Goal: Download file/media

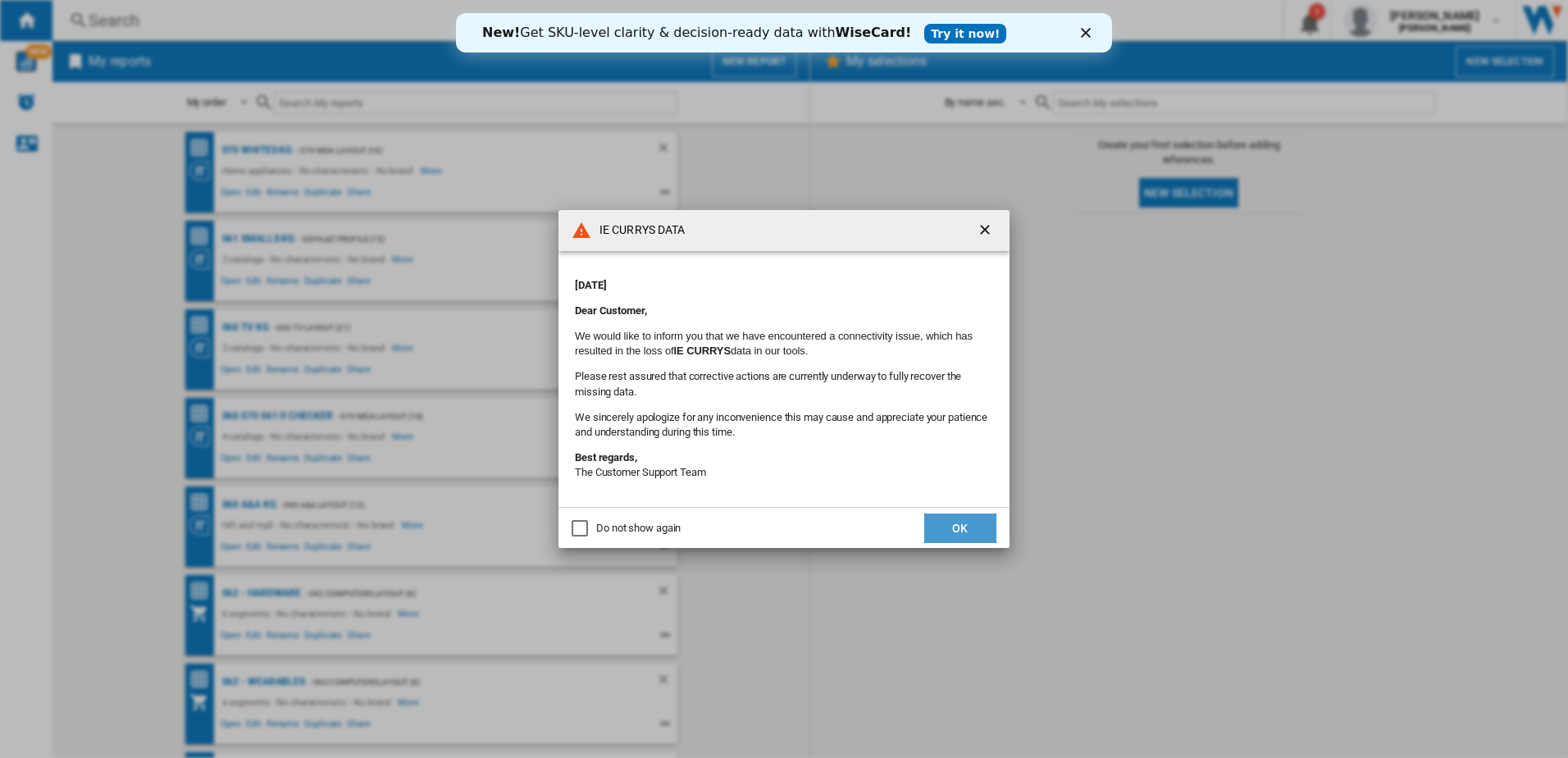
click at [968, 530] on button "OK" at bounding box center [959, 528] width 72 height 30
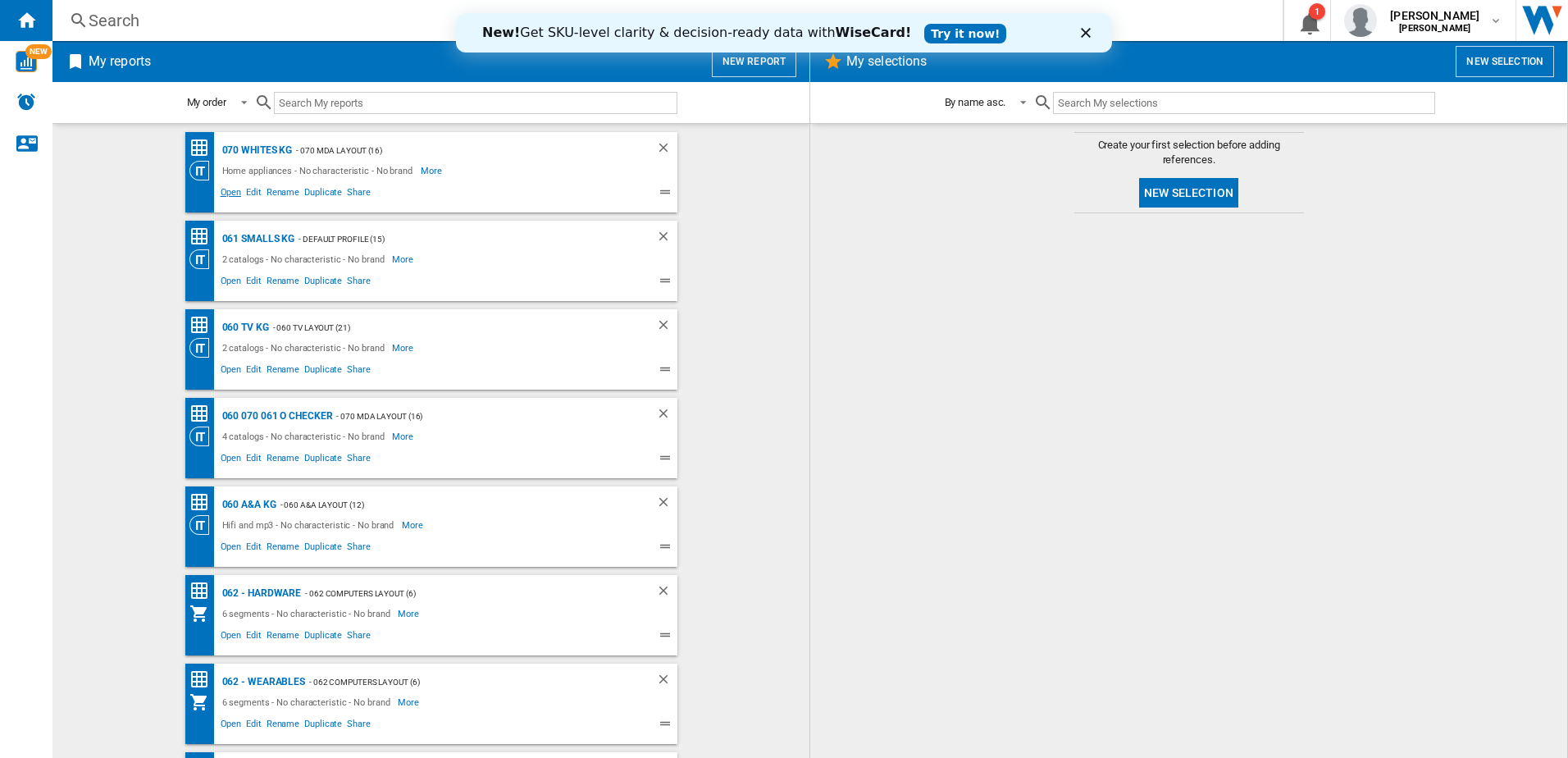
click at [226, 192] on span "Open" at bounding box center [231, 195] width 26 height 20
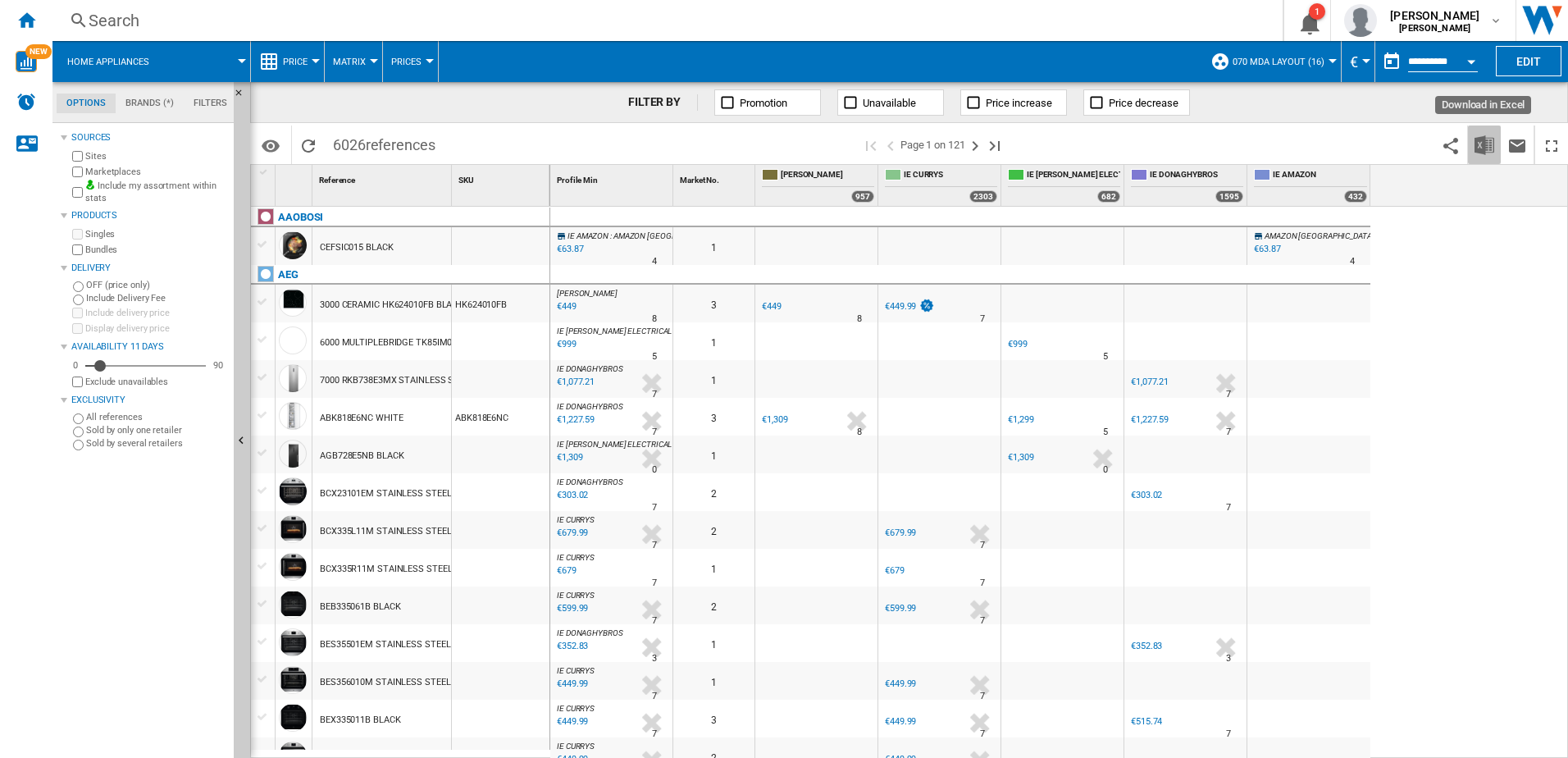
click at [1476, 136] on img "Download in Excel" at bounding box center [1484, 145] width 20 height 20
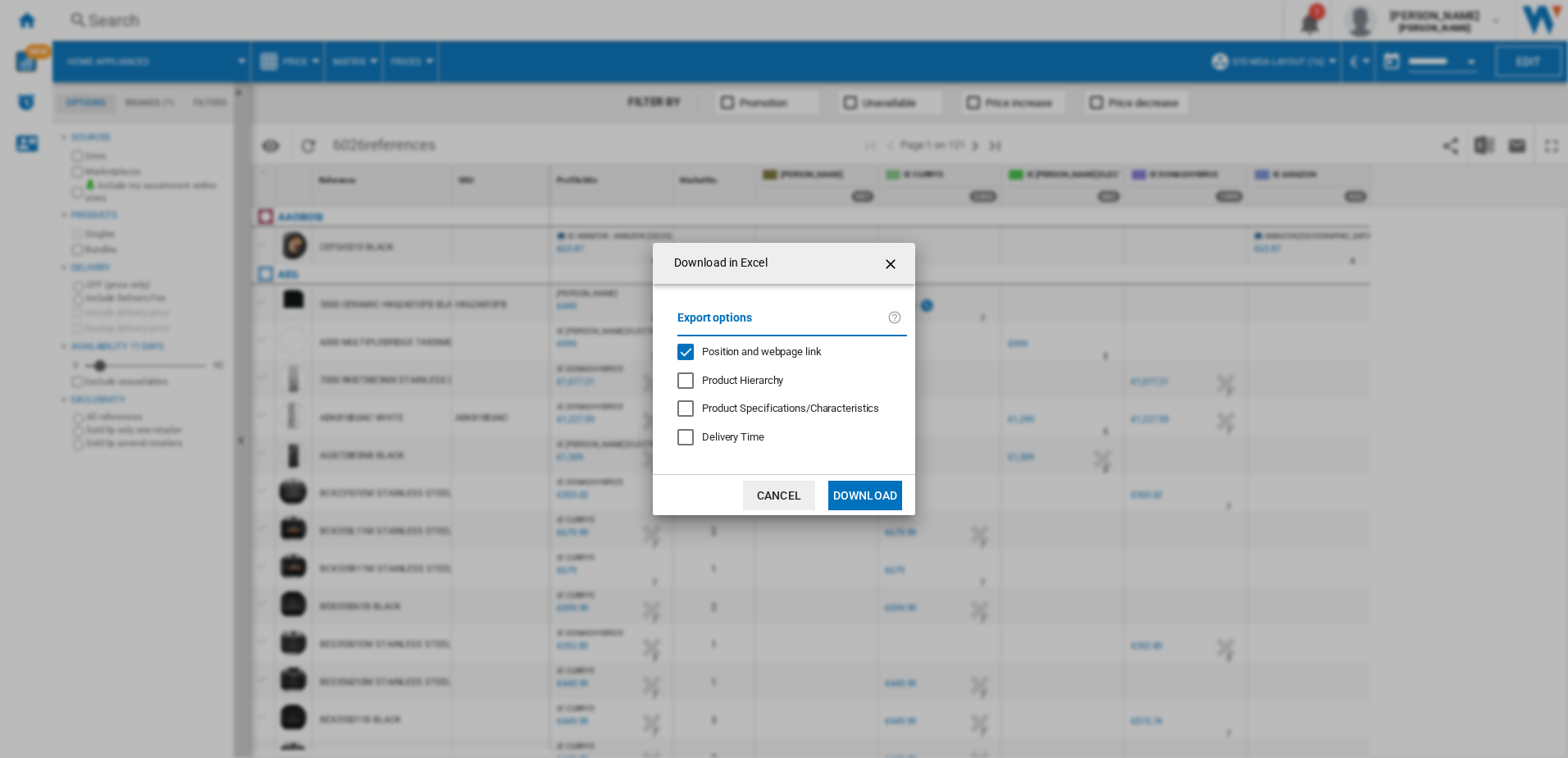
click at [864, 484] on button "Download" at bounding box center [864, 496] width 73 height 30
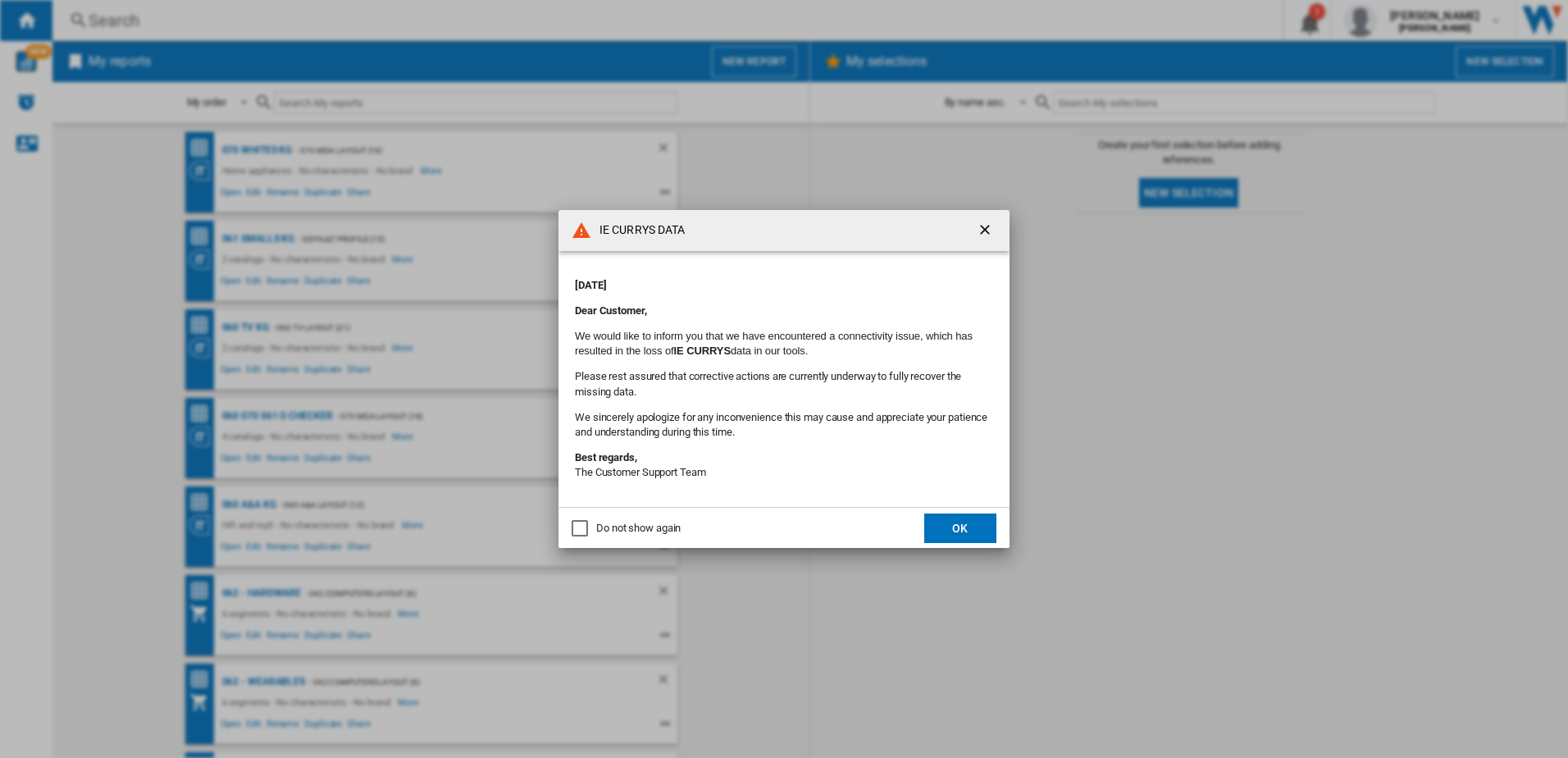
click at [979, 541] on button "OK" at bounding box center [959, 528] width 72 height 30
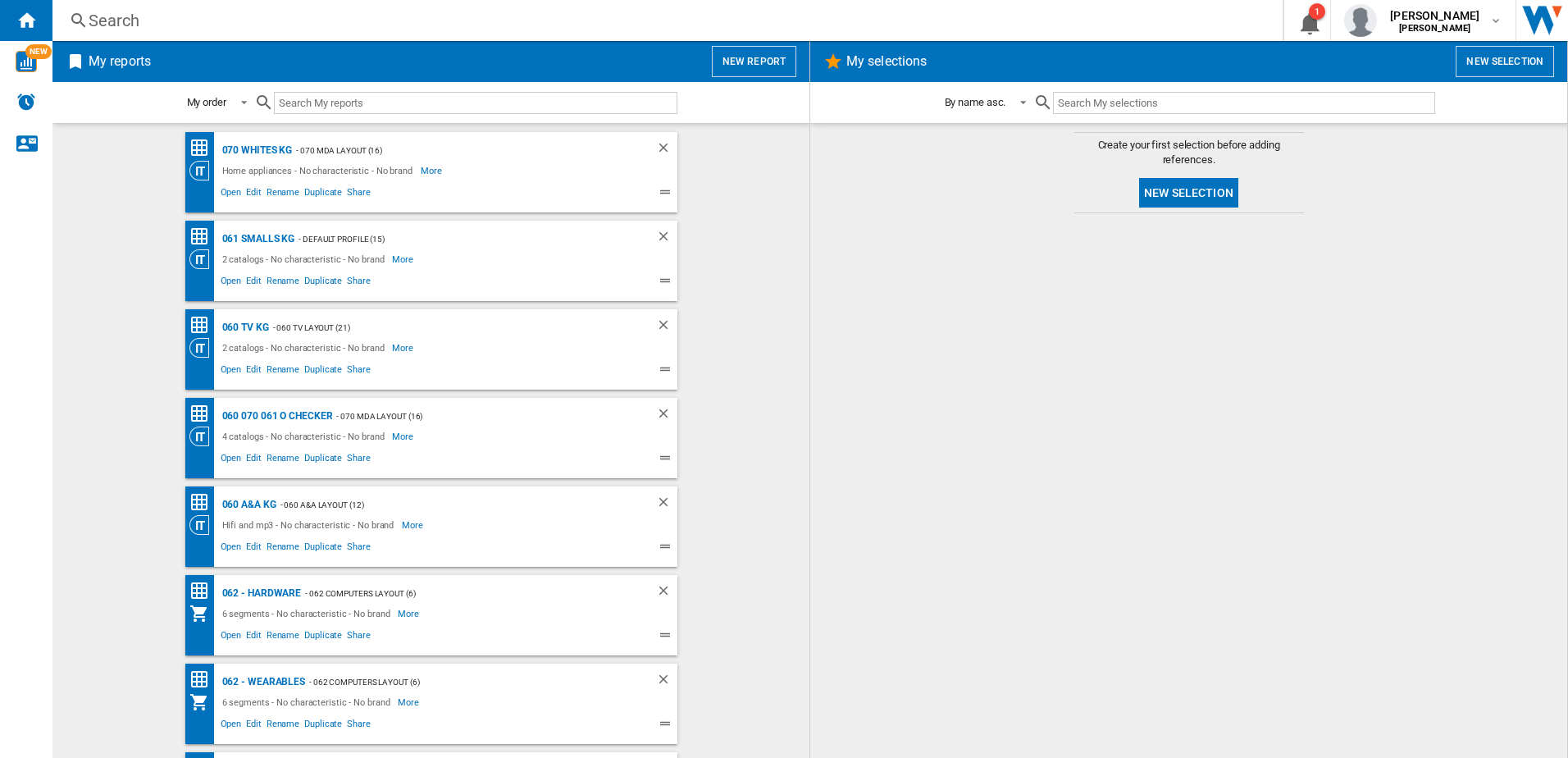
click at [218, 359] on div "Open Edit Rename Duplicate Share" at bounding box center [417, 369] width 455 height 24
click at [229, 368] on span "Open" at bounding box center [231, 371] width 26 height 20
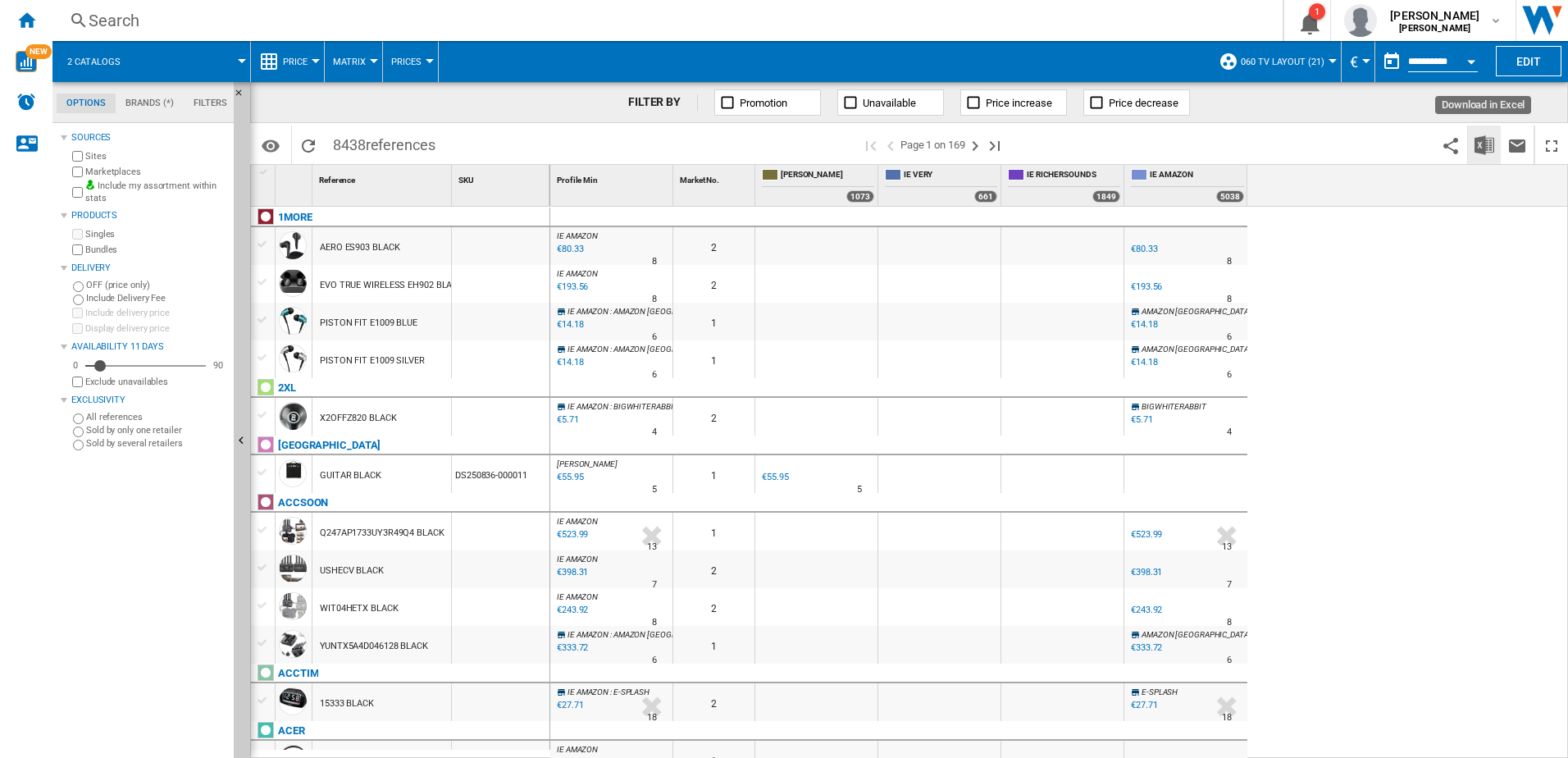
click at [1481, 146] on img "Download in Excel" at bounding box center [1484, 145] width 20 height 20
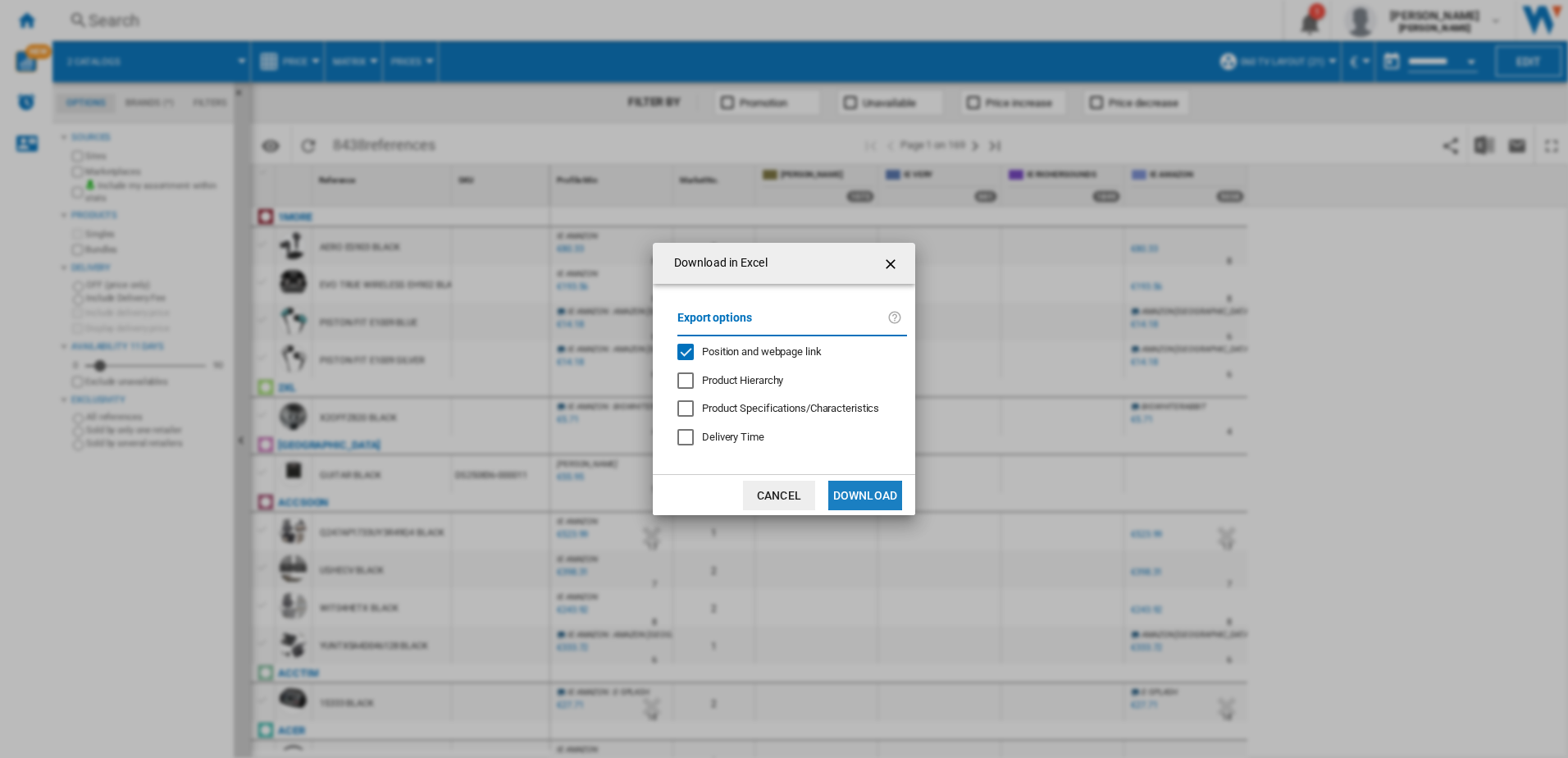
click at [860, 491] on button "Download" at bounding box center [864, 496] width 73 height 30
